Goal: Information Seeking & Learning: Learn about a topic

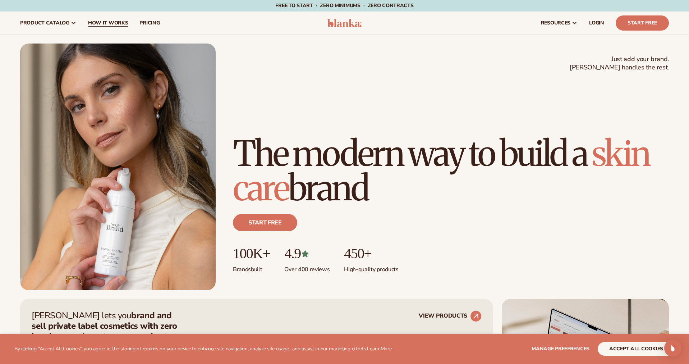
click at [108, 26] on span "How It Works" at bounding box center [108, 23] width 40 height 6
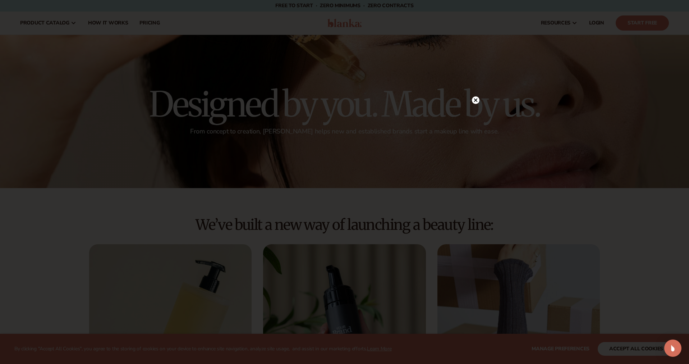
click at [476, 99] on circle at bounding box center [476, 100] width 8 height 8
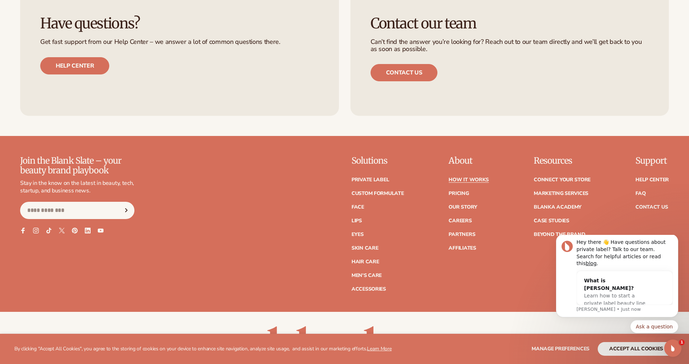
scroll to position [1868, 0]
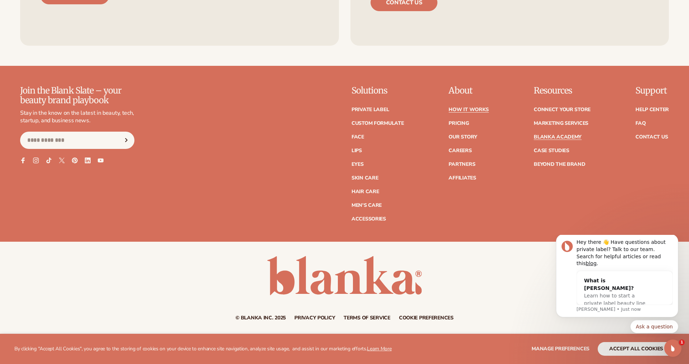
click at [542, 139] on link "Blanka Academy" at bounding box center [558, 136] width 48 height 5
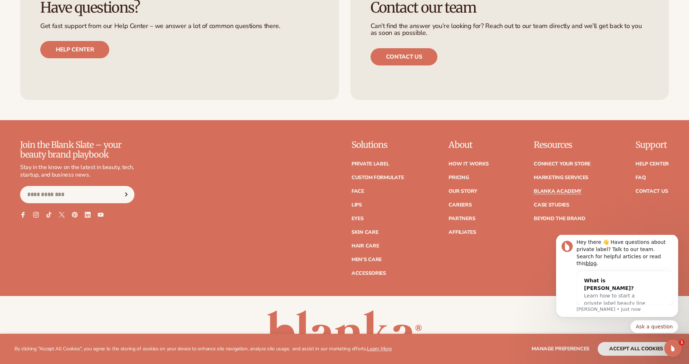
scroll to position [1509, 0]
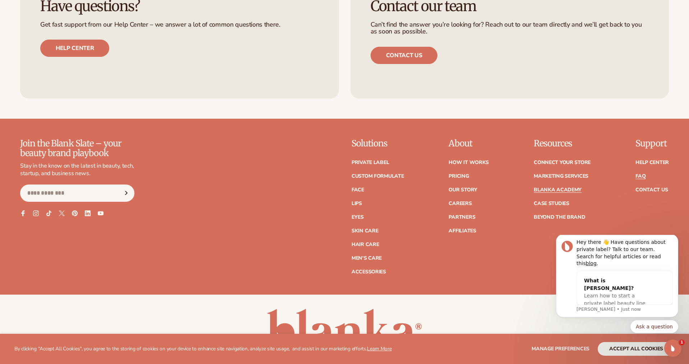
click at [641, 174] on link "FAQ" at bounding box center [641, 176] width 10 height 5
